Goal: Task Accomplishment & Management: Manage account settings

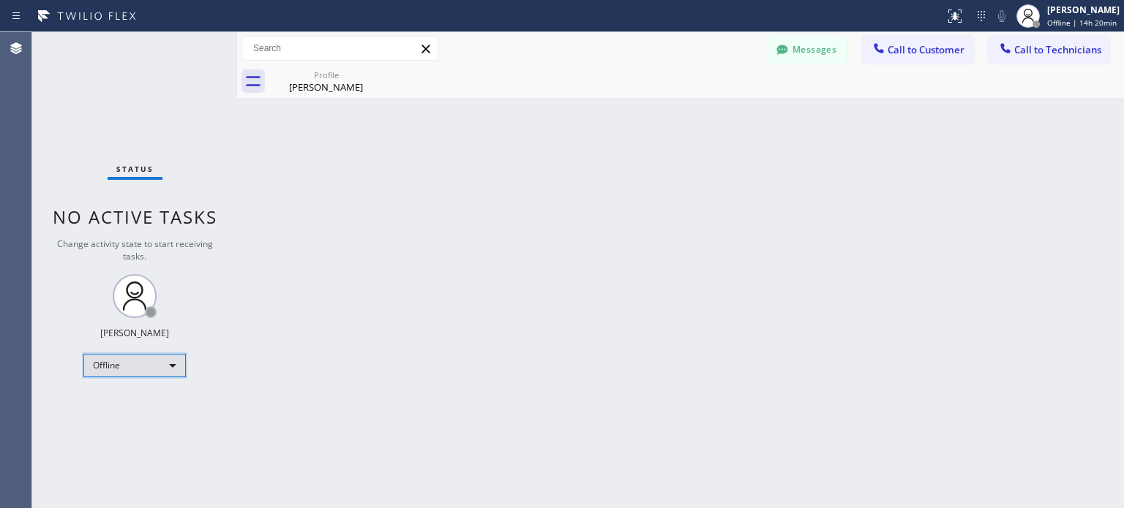
click at [119, 354] on div "Offline" at bounding box center [134, 365] width 102 height 23
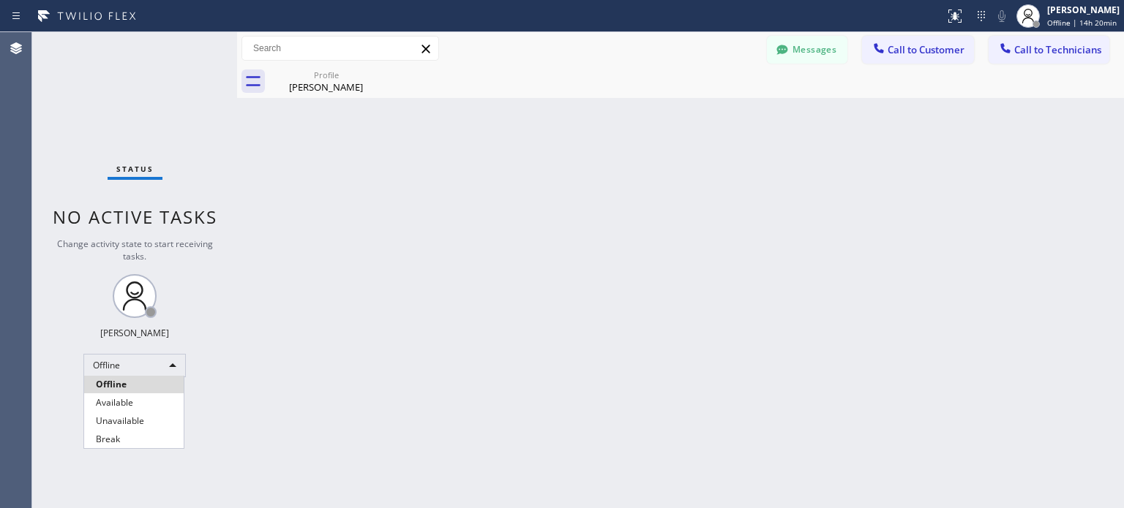
drag, startPoint x: 121, startPoint y: 424, endPoint x: 154, endPoint y: 304, distance: 124.4
click at [120, 424] on li "Unavailable" at bounding box center [133, 422] width 99 height 18
